Goal: Task Accomplishment & Management: Manage account settings

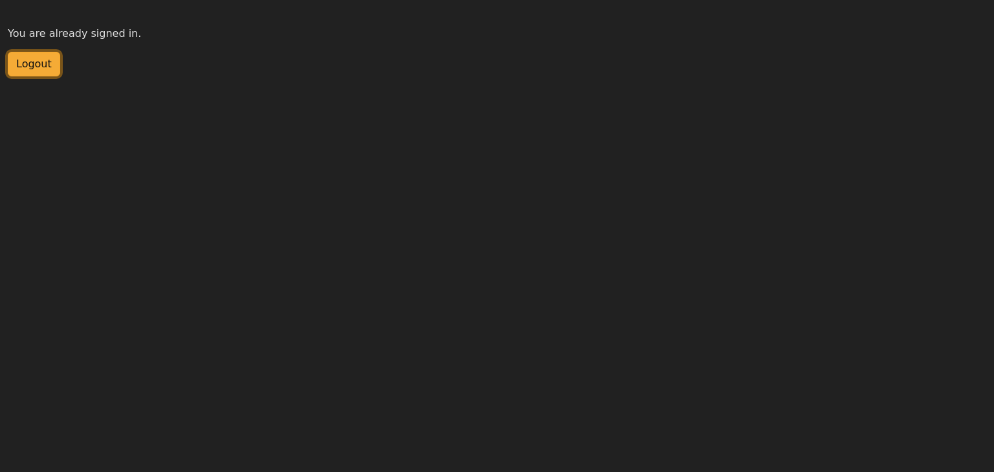
click at [29, 60] on button "Logout" at bounding box center [34, 64] width 52 height 25
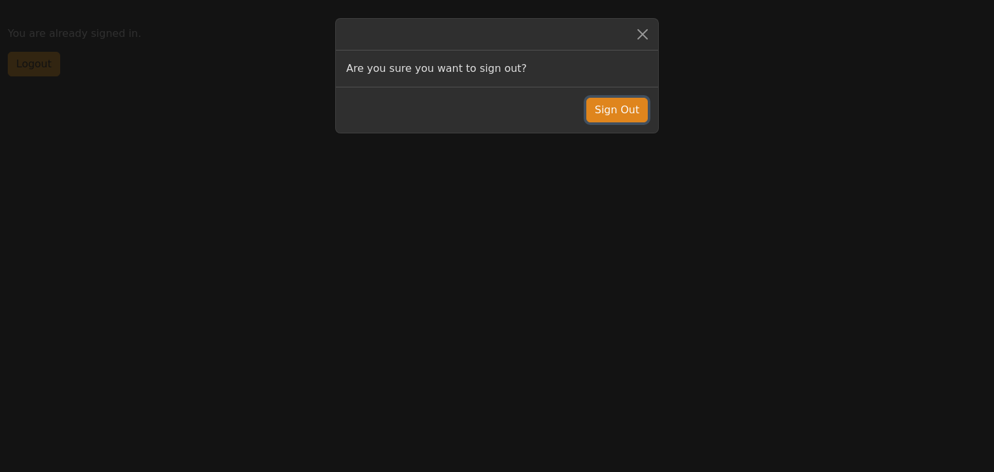
click at [631, 105] on button "Sign Out" at bounding box center [616, 110] width 61 height 25
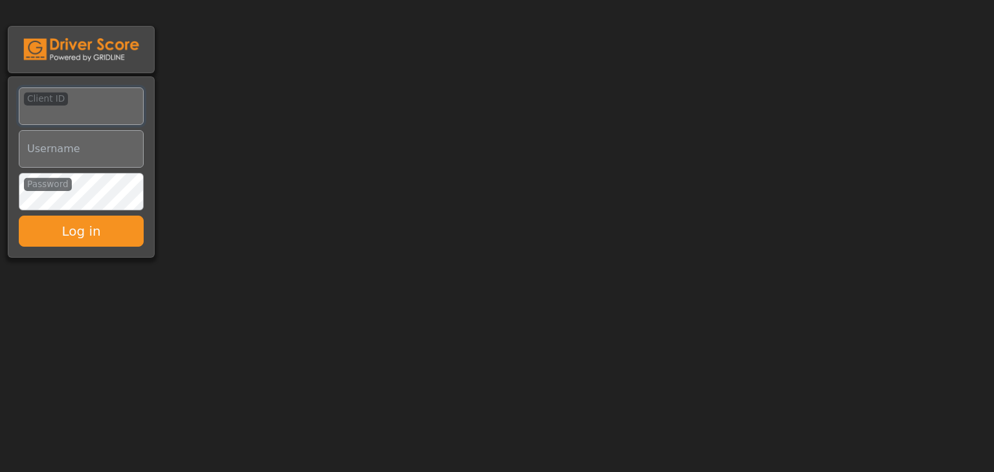
click at [119, 107] on input "Client ID" at bounding box center [81, 106] width 125 height 38
click at [28, 146] on input "Username" at bounding box center [81, 149] width 125 height 38
click at [81, 98] on input "Client ID" at bounding box center [81, 106] width 125 height 38
click at [56, 107] on input "Client ID" at bounding box center [81, 106] width 125 height 38
click at [112, 152] on input "Username" at bounding box center [81, 149] width 125 height 38
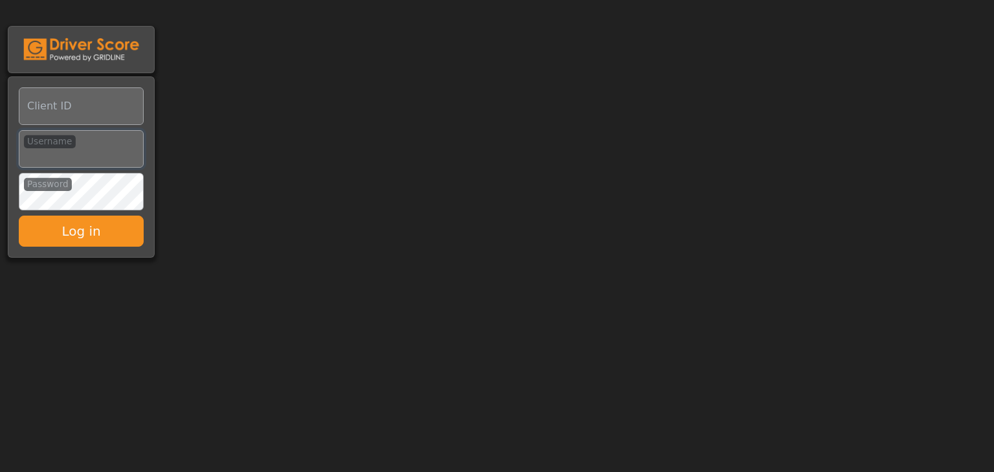
click at [41, 150] on input "Username" at bounding box center [81, 149] width 125 height 38
